Goal: Navigation & Orientation: Find specific page/section

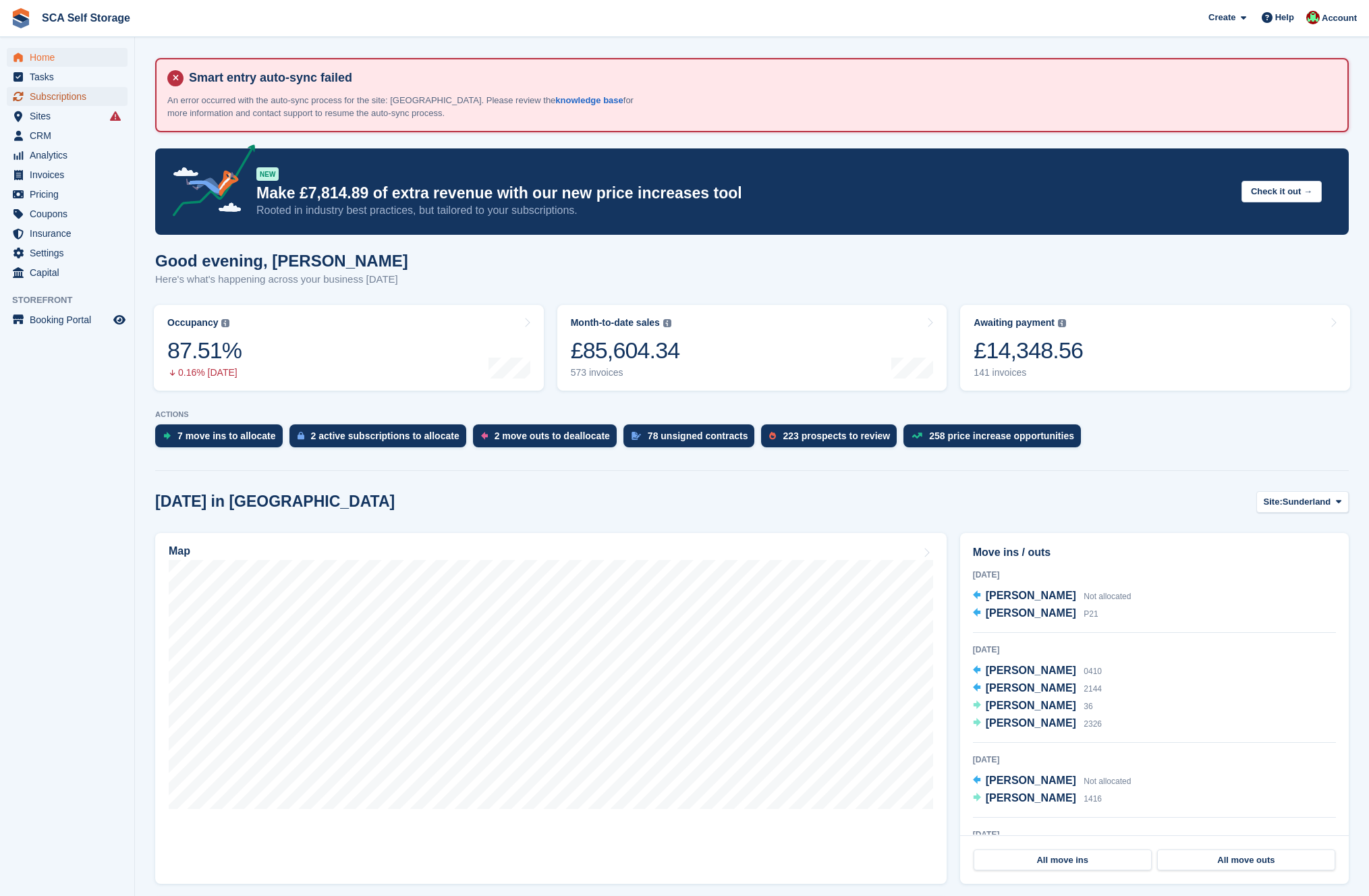
click at [71, 95] on span "Subscriptions" at bounding box center [69, 96] width 81 height 19
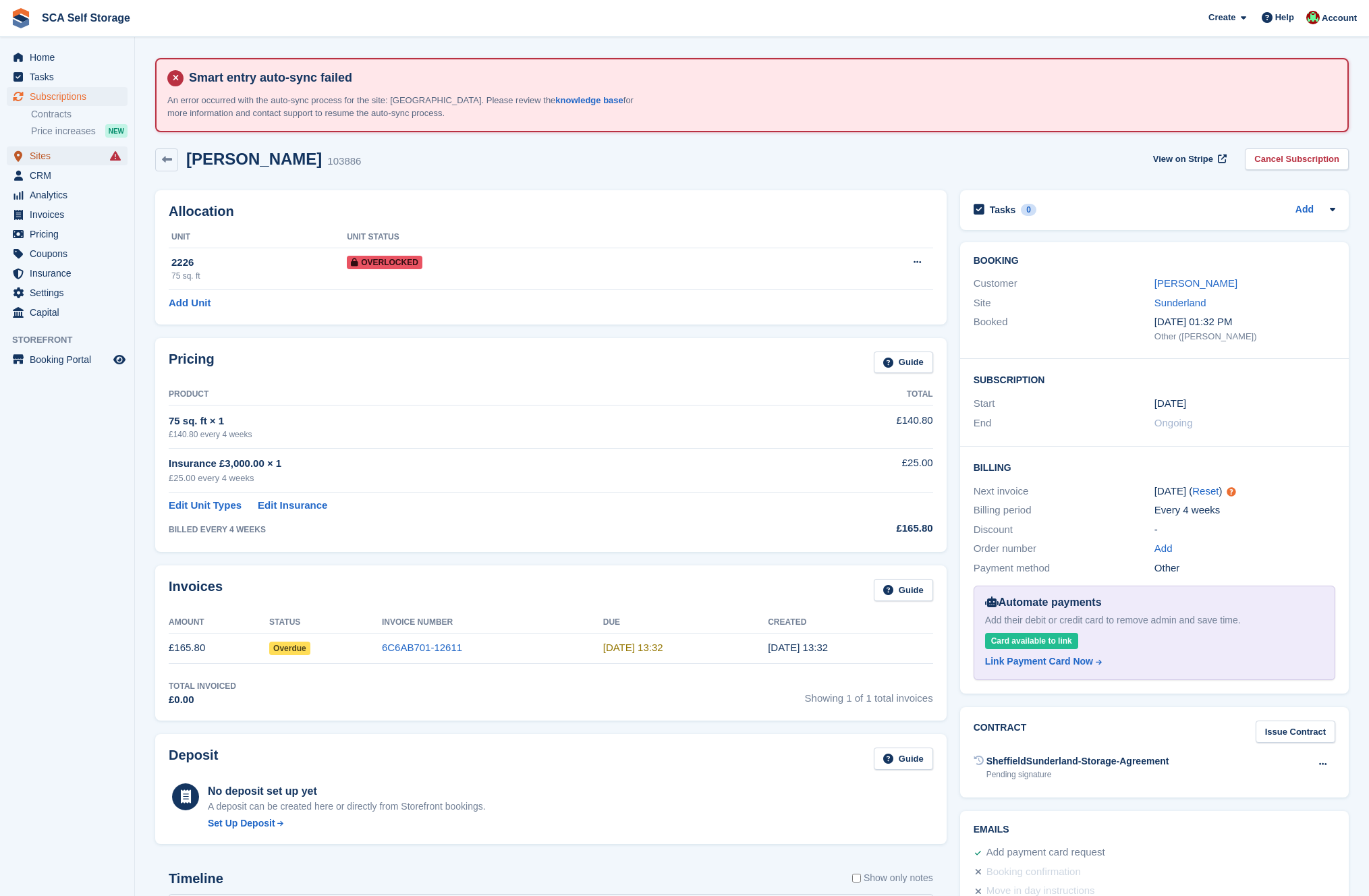
click at [44, 160] on span "Sites" at bounding box center [69, 156] width 81 height 19
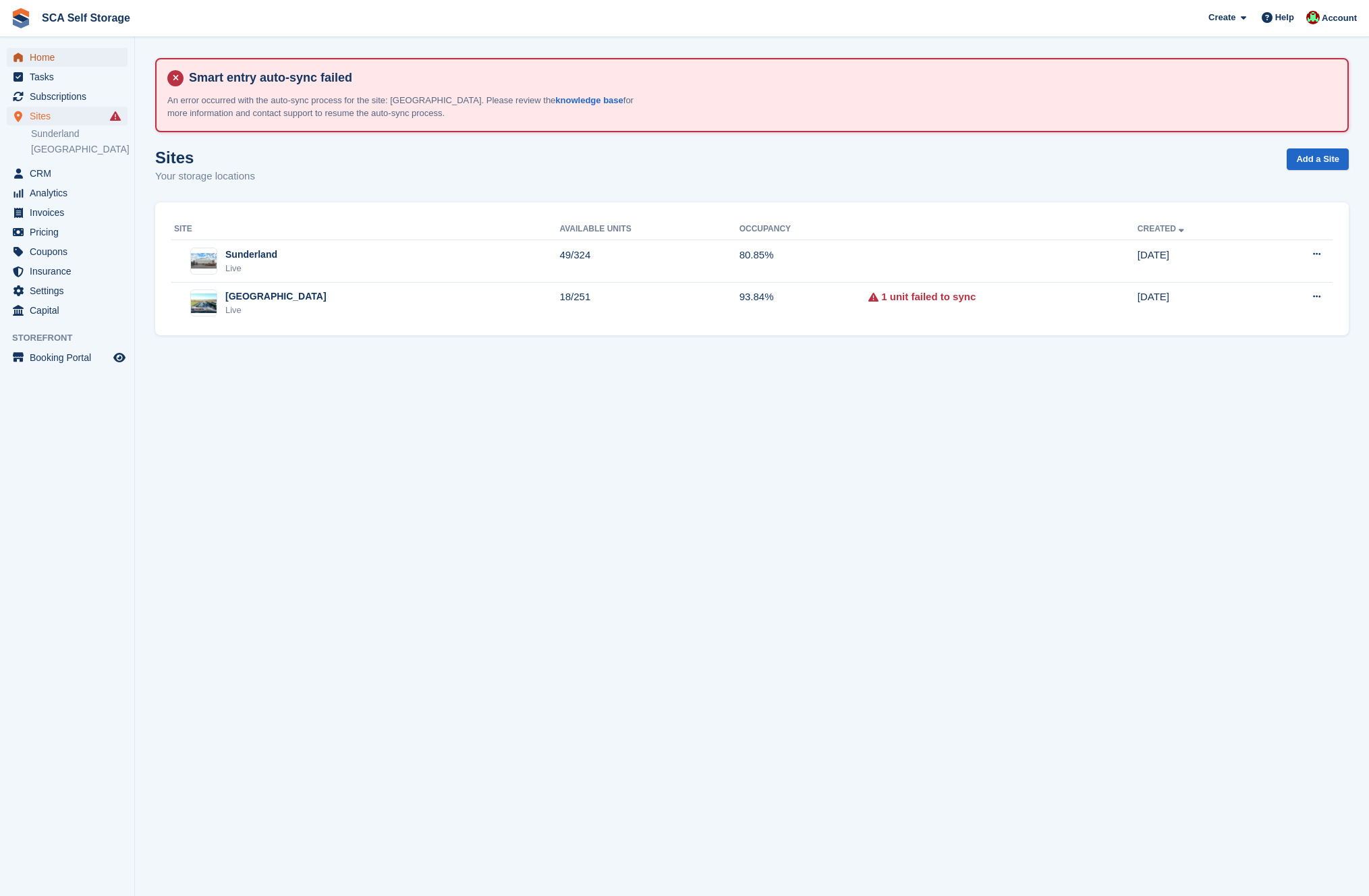
click at [42, 56] on span "Home" at bounding box center [69, 57] width 81 height 19
